Goal: Navigation & Orientation: Find specific page/section

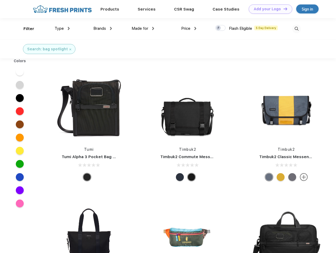
click at [268, 9] on link "Add your Logo Design Tool" at bounding box center [270, 8] width 43 height 9
click at [0, 0] on div "Design Tool" at bounding box center [0, 0] width 0 height 0
click at [283, 9] on link "Add your Logo Design Tool" at bounding box center [270, 8] width 43 height 9
click at [25, 29] on div "Filter" at bounding box center [28, 29] width 11 height 6
click at [62, 28] on span "Type" at bounding box center [59, 28] width 9 height 5
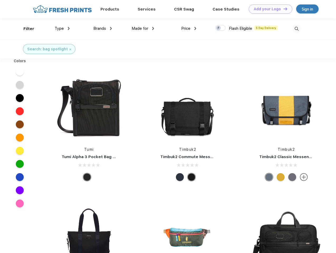
click at [103, 28] on span "Brands" at bounding box center [99, 28] width 13 height 5
click at [143, 28] on span "Made for" at bounding box center [140, 28] width 17 height 5
click at [189, 28] on span "Price" at bounding box center [185, 28] width 9 height 5
click at [220, 28] on div at bounding box center [220, 28] width 10 height 6
click at [219, 28] on input "checkbox" at bounding box center [216, 26] width 3 height 3
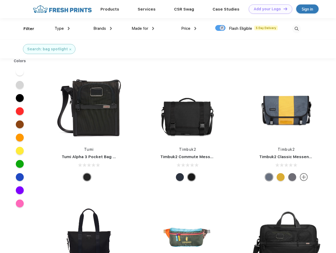
click at [296, 29] on img at bounding box center [296, 29] width 9 height 9
